Goal: Navigation & Orientation: Find specific page/section

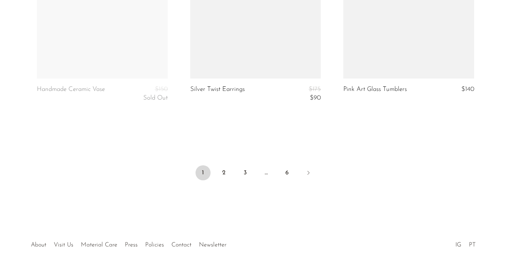
scroll to position [2617, 0]
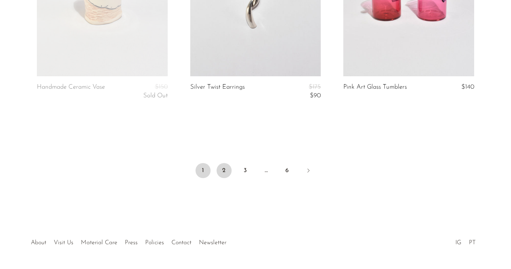
click at [222, 171] on link "2" at bounding box center [223, 170] width 15 height 15
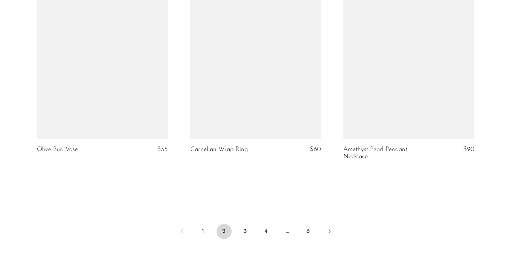
scroll to position [2655, 0]
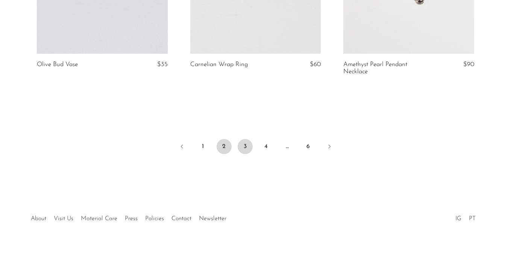
click at [245, 145] on link "3" at bounding box center [244, 146] width 15 height 15
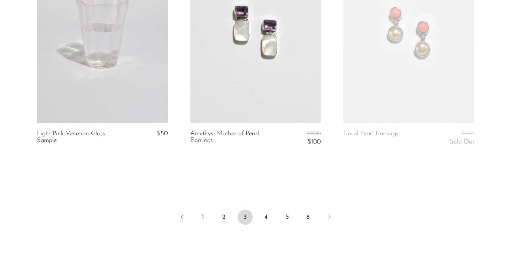
scroll to position [2566, 0]
click at [266, 216] on link "4" at bounding box center [265, 216] width 15 height 15
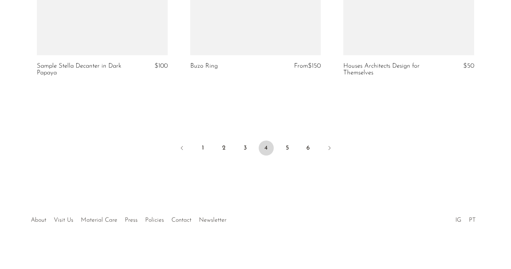
scroll to position [2666, 0]
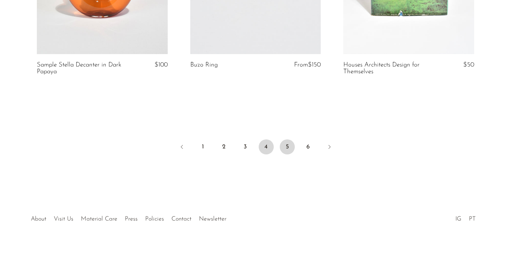
click at [288, 141] on link "5" at bounding box center [287, 146] width 15 height 15
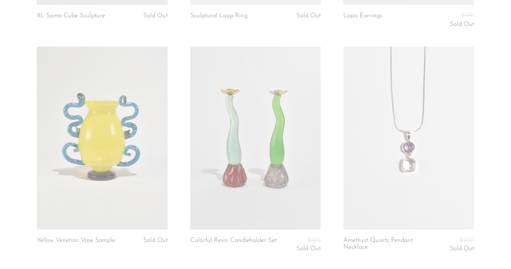
scroll to position [2620, 0]
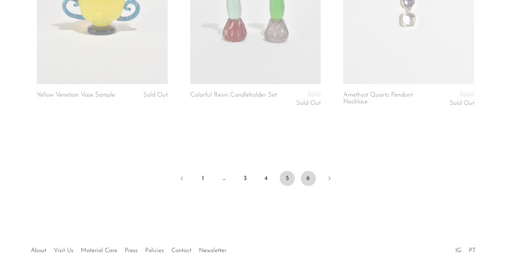
click at [308, 181] on link "6" at bounding box center [308, 178] width 15 height 15
